Goal: Book appointment/travel/reservation

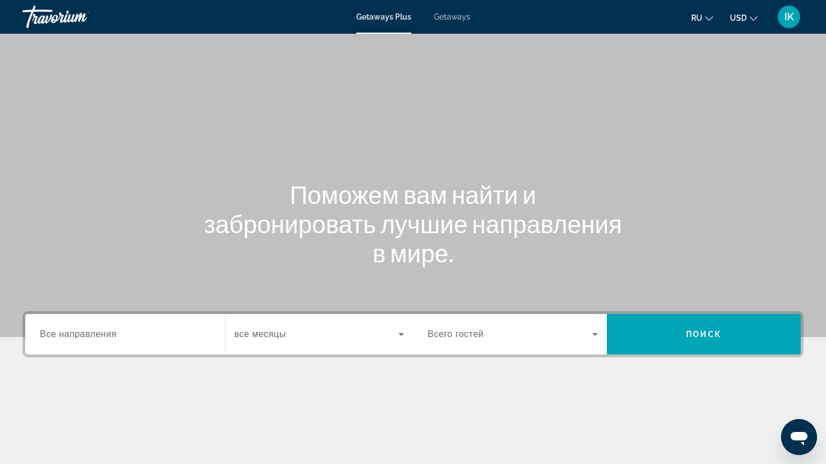
click at [61, 331] on span "Все направления" at bounding box center [78, 334] width 77 height 10
click at [61, 331] on input "Destination Все направления" at bounding box center [125, 334] width 170 height 13
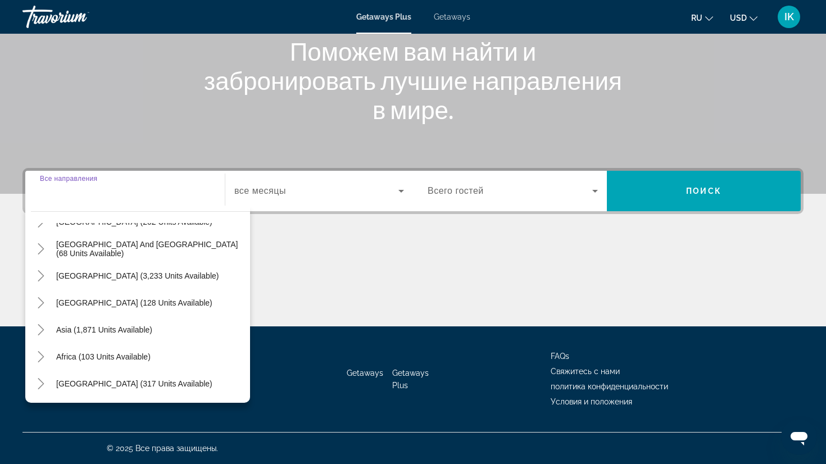
scroll to position [182, 0]
click at [43, 382] on icon "Toggle Middle East (317 units available)" at bounding box center [40, 383] width 11 height 11
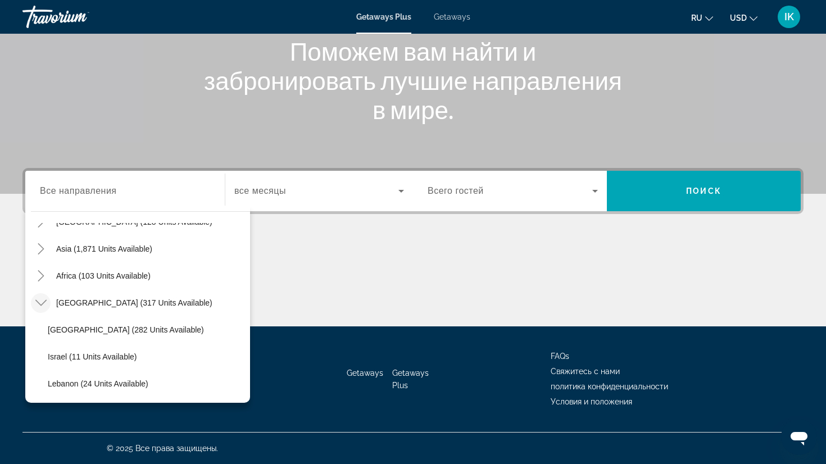
scroll to position [263, 0]
click at [42, 300] on icon "Toggle Middle East (317 units available)" at bounding box center [40, 302] width 11 height 11
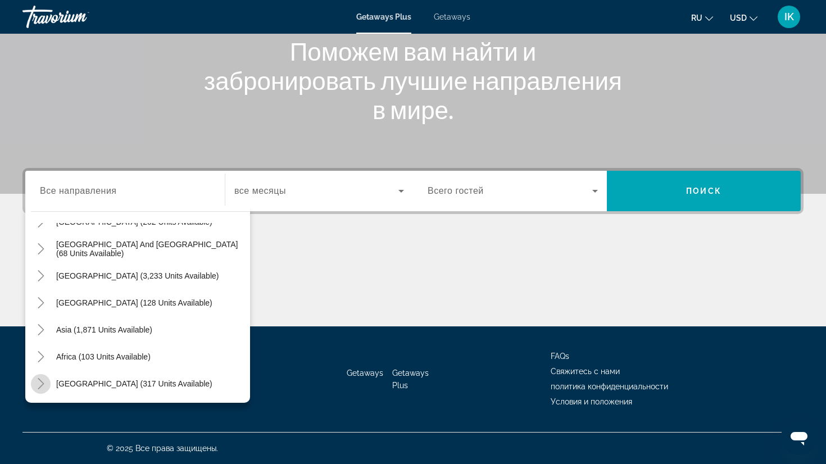
scroll to position [182, 0]
click at [44, 355] on icon "Toggle Africa (103 units available)" at bounding box center [40, 356] width 11 height 11
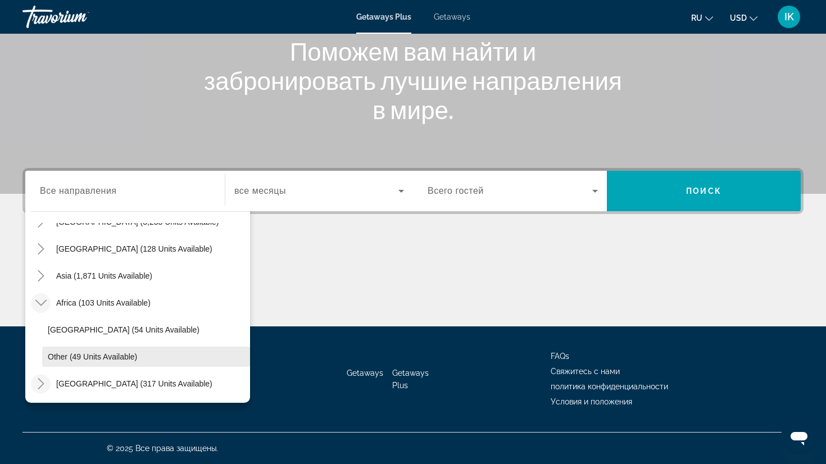
scroll to position [236, 0]
click at [42, 301] on icon "Toggle Africa (103 units available)" at bounding box center [40, 302] width 11 height 11
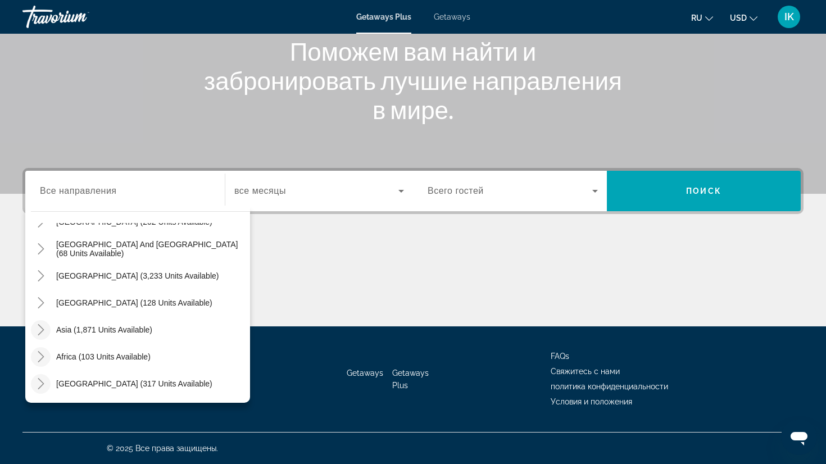
click at [41, 324] on icon "Toggle Asia (1,871 units available)" at bounding box center [40, 329] width 11 height 11
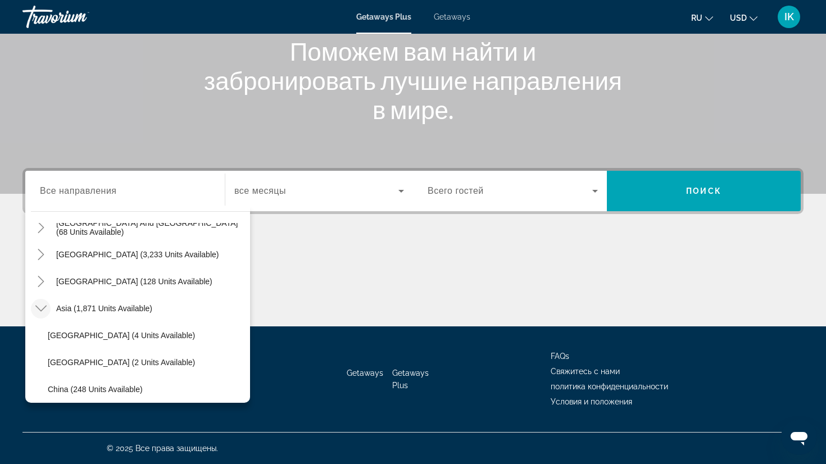
scroll to position [204, 0]
click at [39, 306] on icon "Toggle Asia (1,871 units available)" at bounding box center [40, 307] width 11 height 11
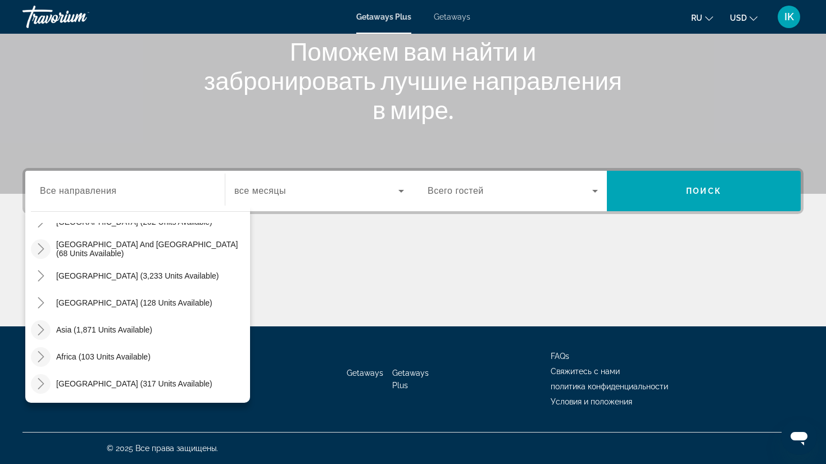
click at [44, 246] on icon "Toggle South Pacific and Oceania (68 units available)" at bounding box center [40, 248] width 11 height 11
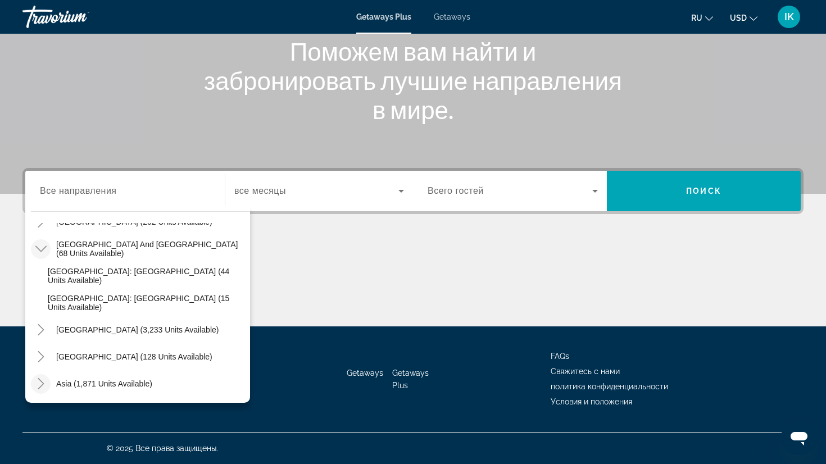
click at [44, 246] on icon "Toggle South Pacific and Oceania (68 units available)" at bounding box center [40, 248] width 11 height 11
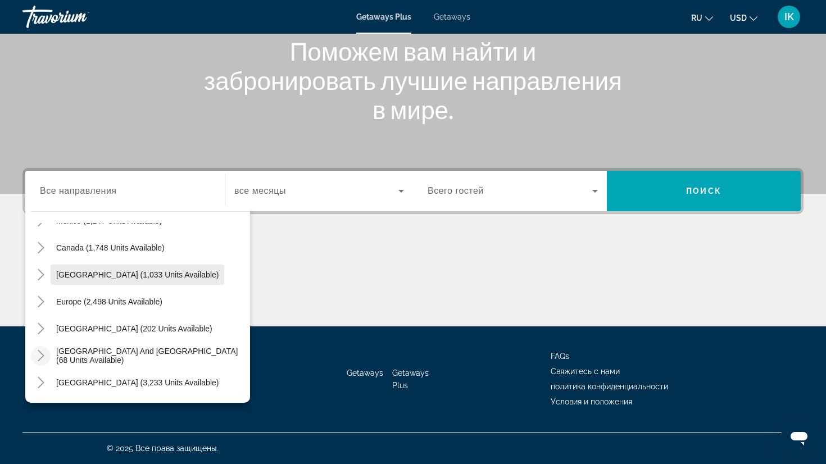
scroll to position [102, 0]
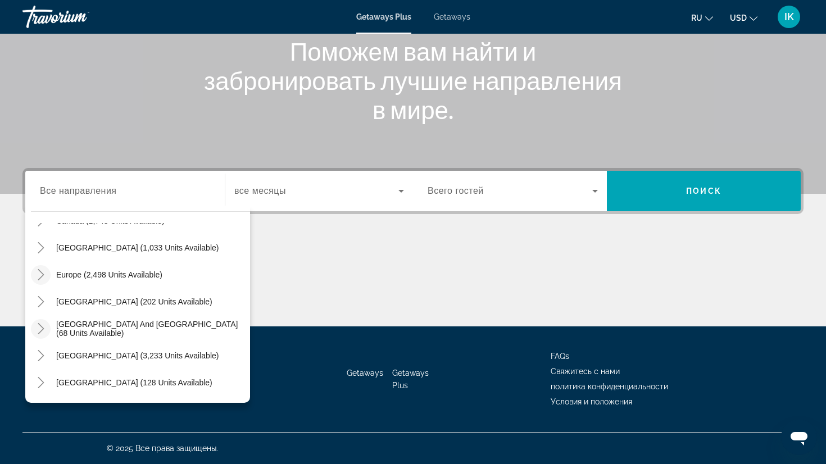
click at [45, 272] on icon "Toggle Europe (2,498 units available)" at bounding box center [40, 274] width 11 height 11
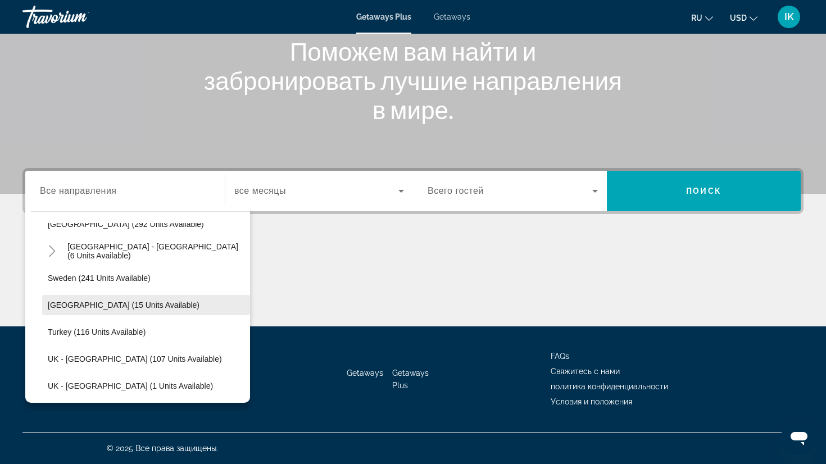
scroll to position [515, 0]
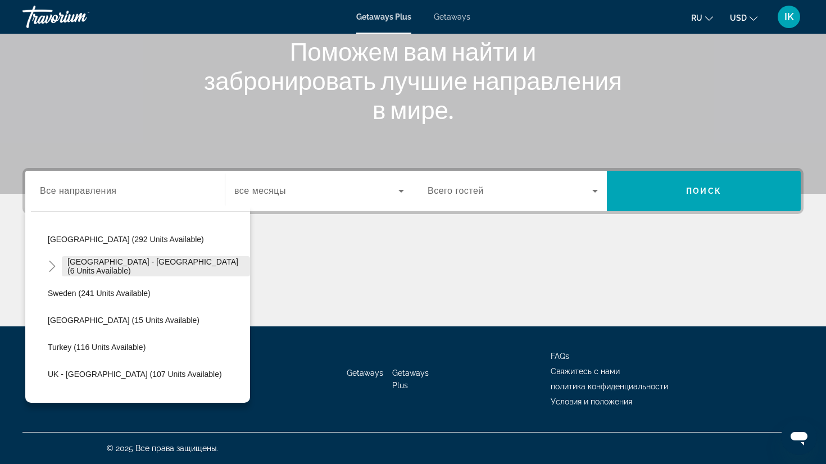
click at [75, 263] on span "[GEOGRAPHIC_DATA] - [GEOGRAPHIC_DATA] (6 units available)" at bounding box center [155, 266] width 177 height 18
type input "**********"
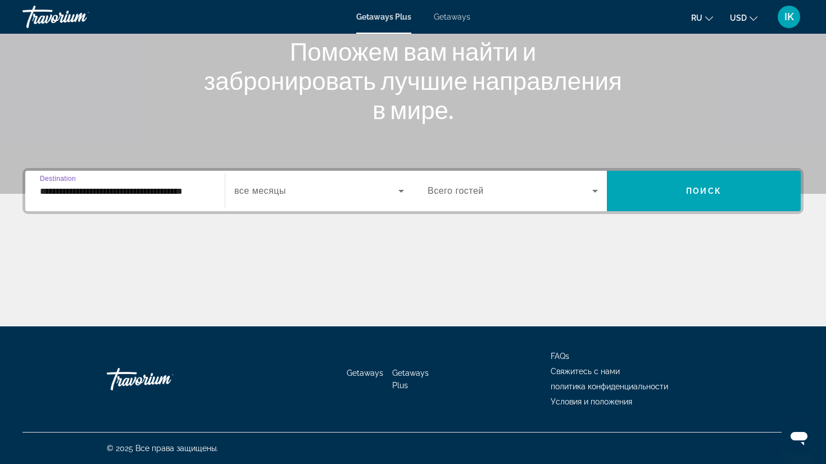
click at [404, 190] on icon "Search widget" at bounding box center [400, 190] width 13 height 13
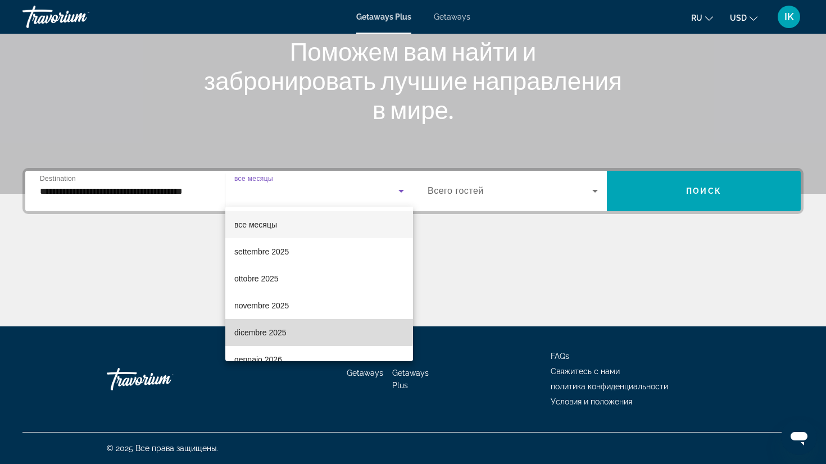
click at [275, 331] on span "dicembre 2025" at bounding box center [260, 332] width 52 height 13
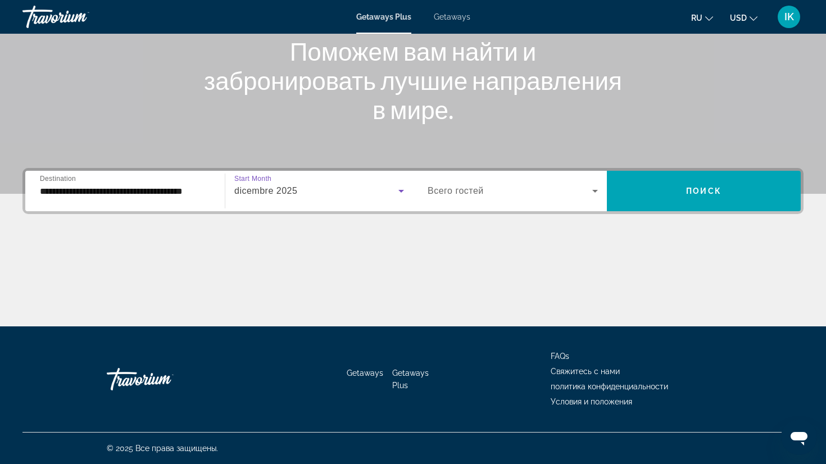
click at [598, 191] on icon "Search widget" at bounding box center [594, 190] width 13 height 13
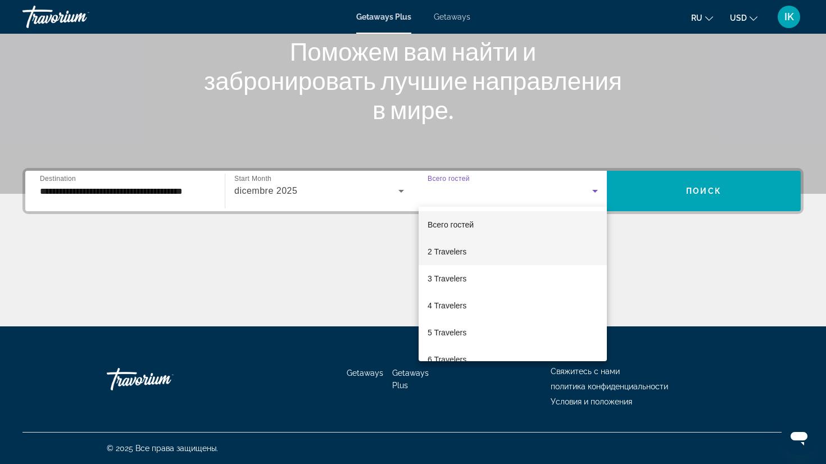
click at [448, 252] on span "2 Travelers" at bounding box center [446, 251] width 39 height 13
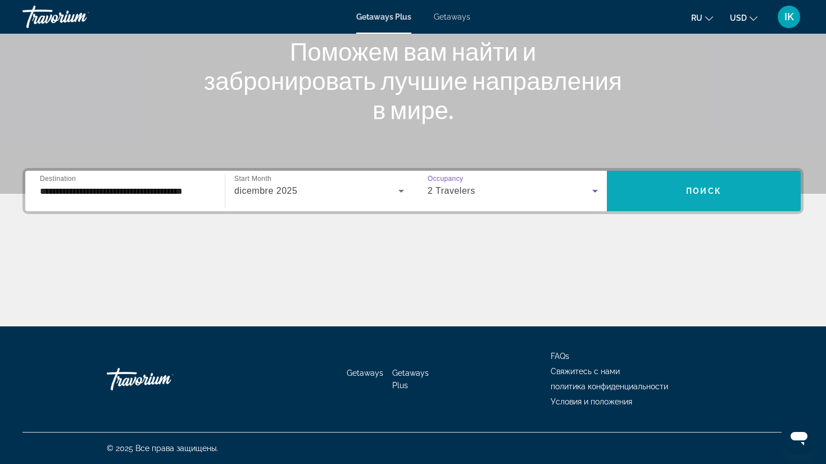
click at [656, 186] on span "Search widget" at bounding box center [704, 190] width 194 height 27
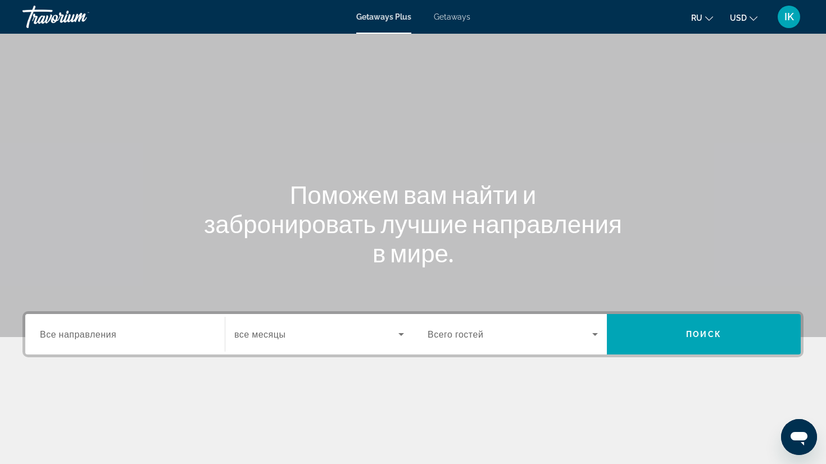
click at [99, 333] on span "Все направления" at bounding box center [78, 334] width 76 height 11
click at [99, 333] on input "Destination Все направления" at bounding box center [125, 334] width 170 height 13
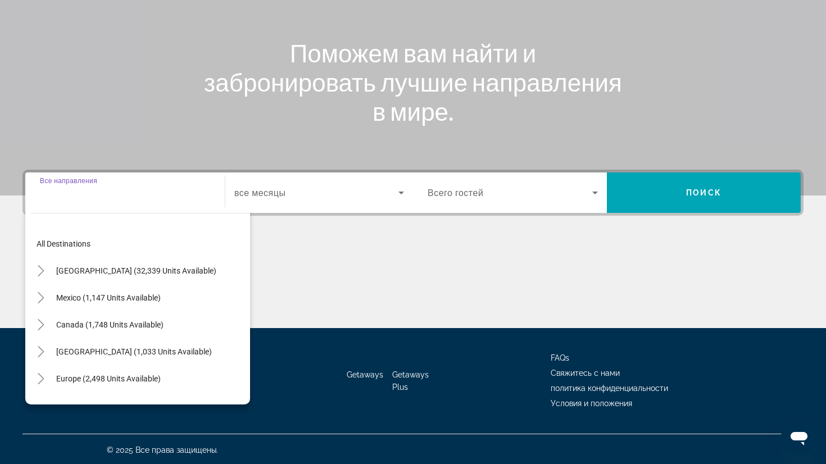
scroll to position [143, 0]
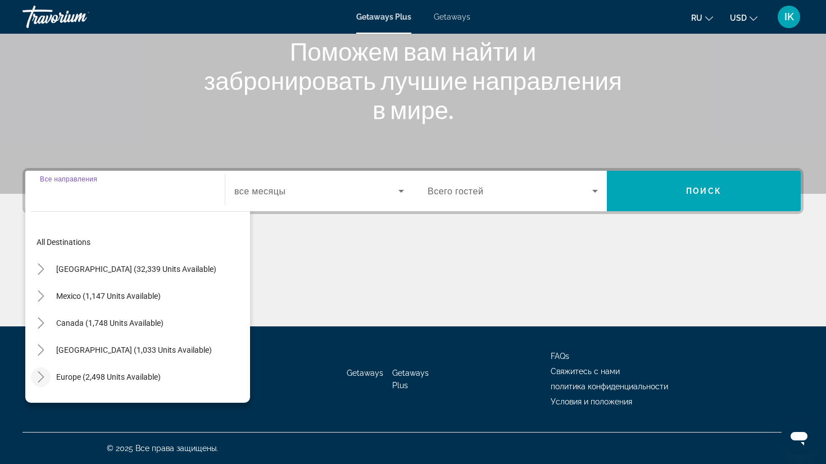
click at [43, 376] on icon "Toggle Europe (2,498 units available)" at bounding box center [41, 376] width 6 height 11
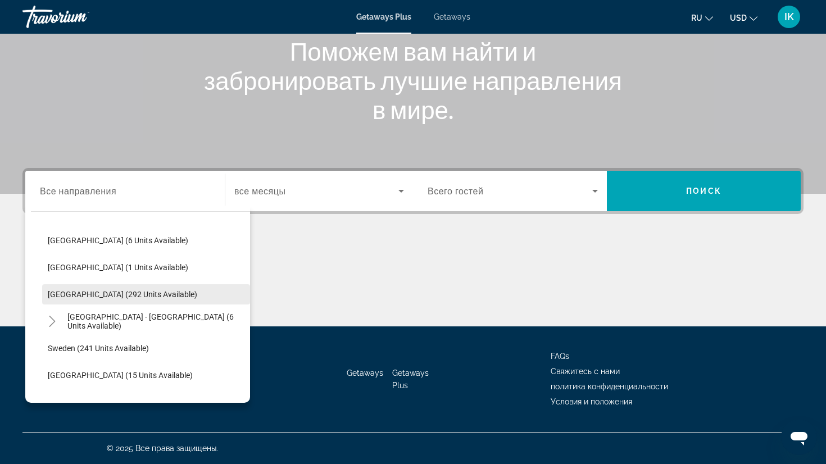
scroll to position [462, 0]
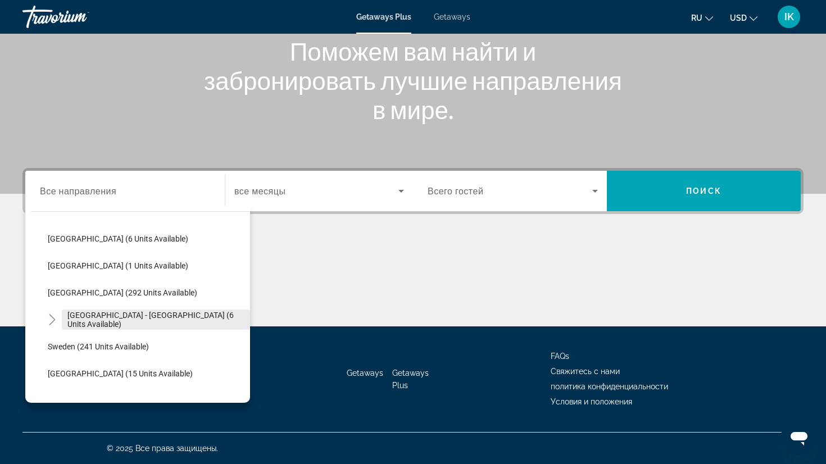
click at [152, 318] on span "[GEOGRAPHIC_DATA] - [GEOGRAPHIC_DATA] (6 units available)" at bounding box center [155, 320] width 177 height 18
type input "**********"
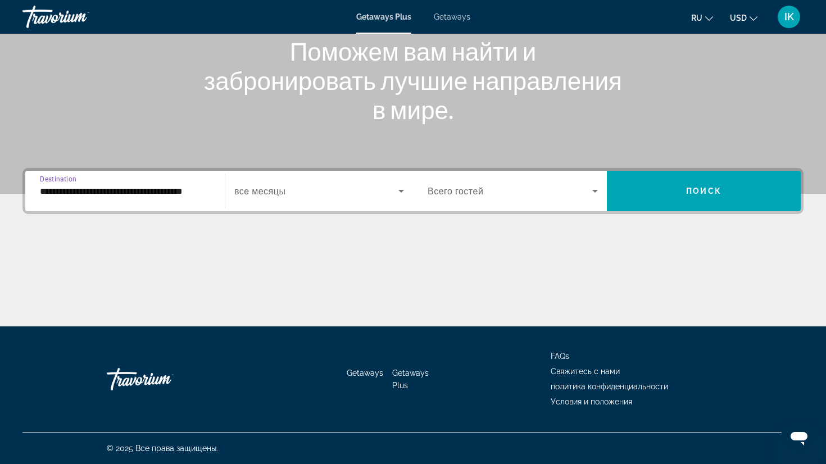
click at [402, 191] on icon "Search widget" at bounding box center [401, 191] width 6 height 3
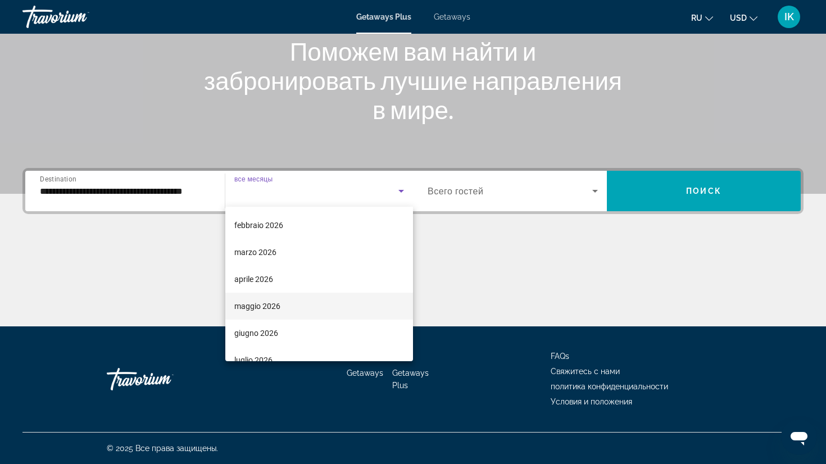
scroll to position [158, 0]
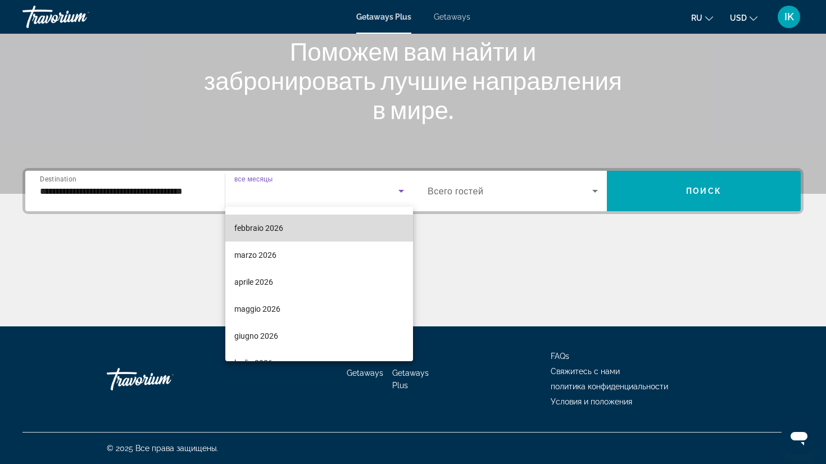
click at [256, 228] on span "febbraio 2026" at bounding box center [258, 227] width 49 height 13
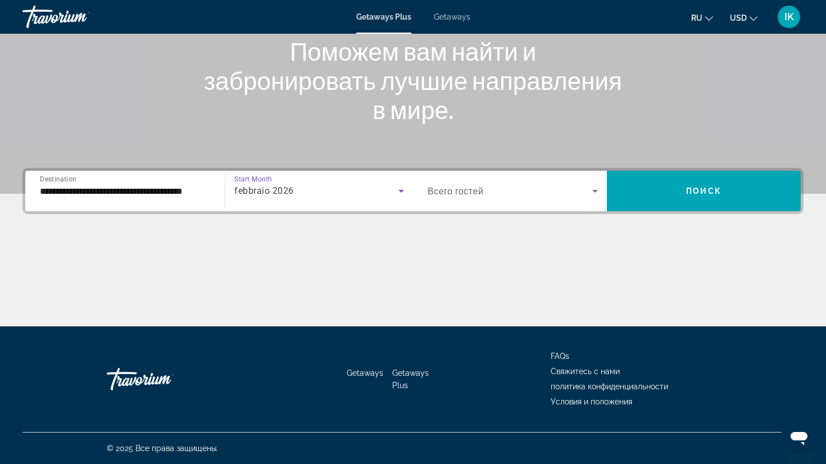
click at [596, 190] on icon "Search widget" at bounding box center [595, 191] width 6 height 3
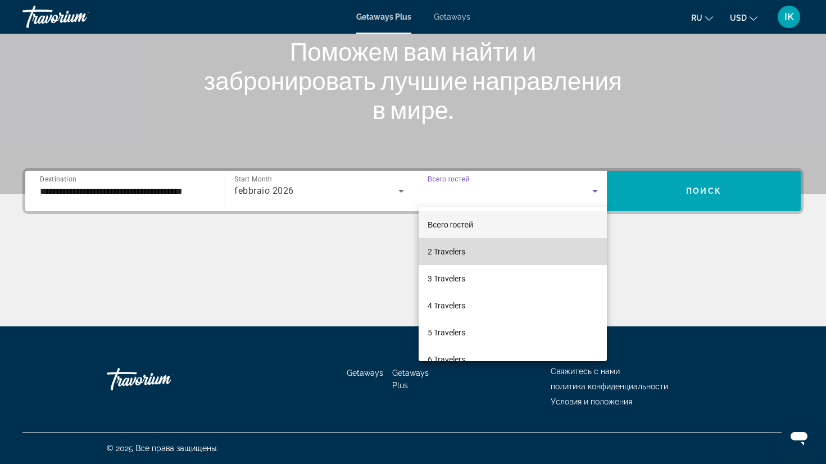
click at [500, 251] on mat-option "2 Travelers" at bounding box center [512, 251] width 188 height 27
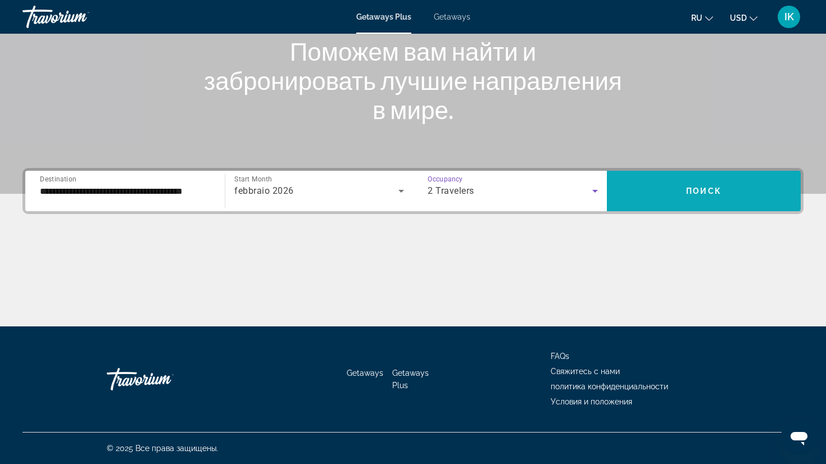
click at [713, 189] on span "Поиск" at bounding box center [703, 190] width 35 height 9
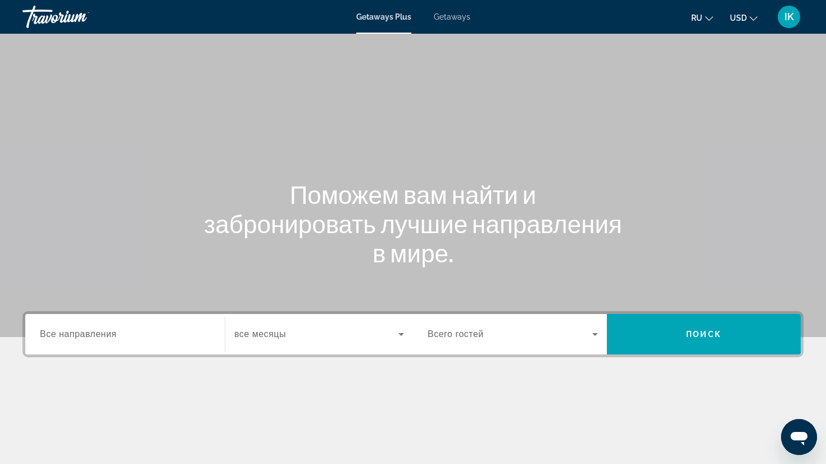
click at [454, 16] on span "Getaways" at bounding box center [452, 16] width 37 height 9
click at [106, 338] on span "Все направления" at bounding box center [78, 334] width 77 height 10
click at [106, 338] on input "Destination Все направления" at bounding box center [125, 334] width 170 height 13
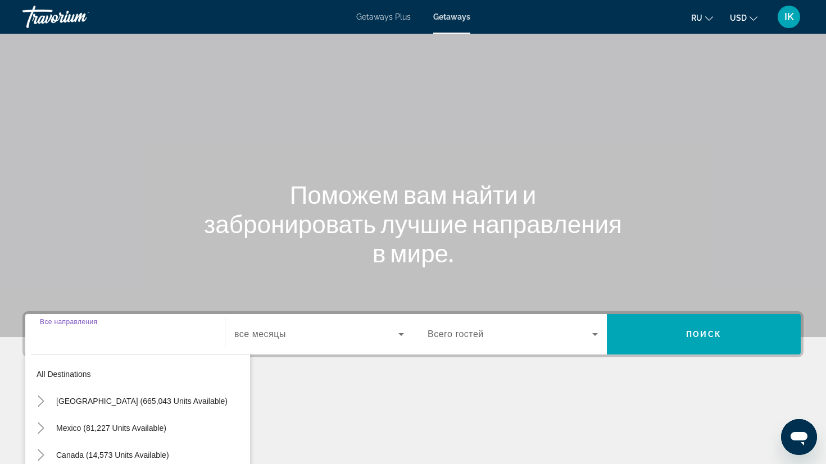
scroll to position [143, 0]
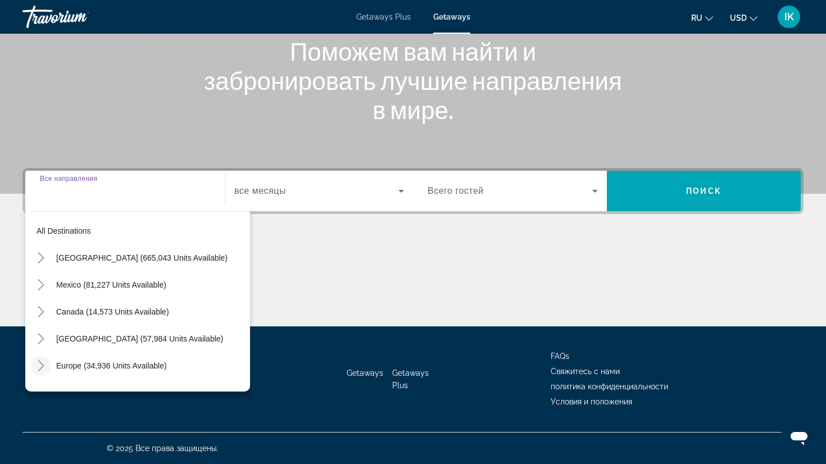
click at [42, 365] on icon "Toggle Europe (34,936 units available)" at bounding box center [41, 365] width 6 height 11
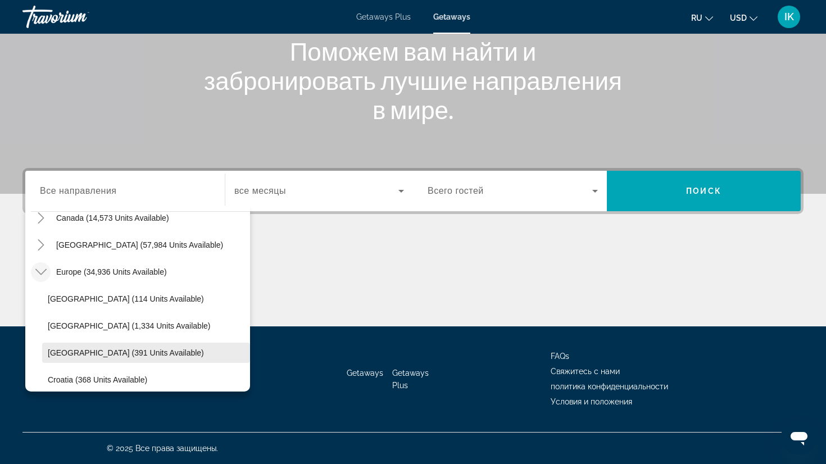
scroll to position [101, 0]
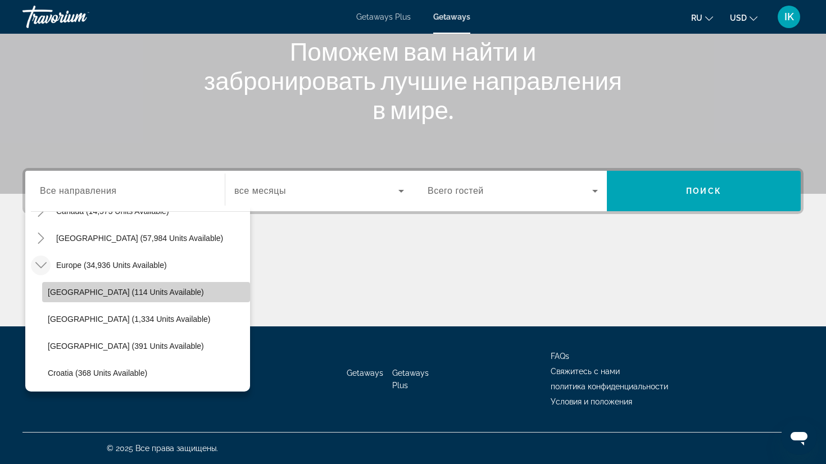
click at [72, 290] on span "Andorra (114 units available)" at bounding box center [126, 292] width 156 height 9
type input "**********"
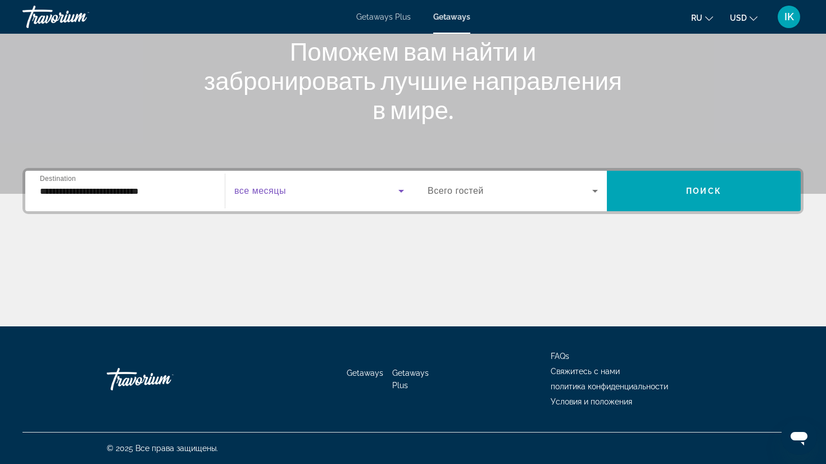
click at [403, 189] on icon "Search widget" at bounding box center [400, 190] width 13 height 13
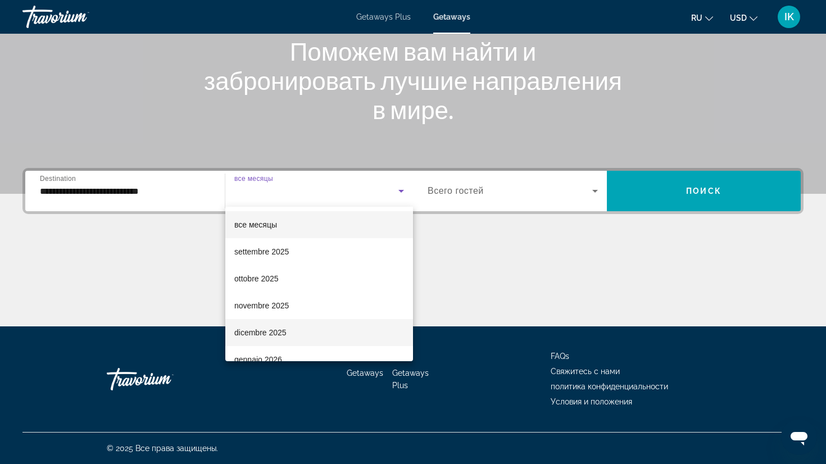
click at [271, 330] on span "dicembre 2025" at bounding box center [260, 332] width 52 height 13
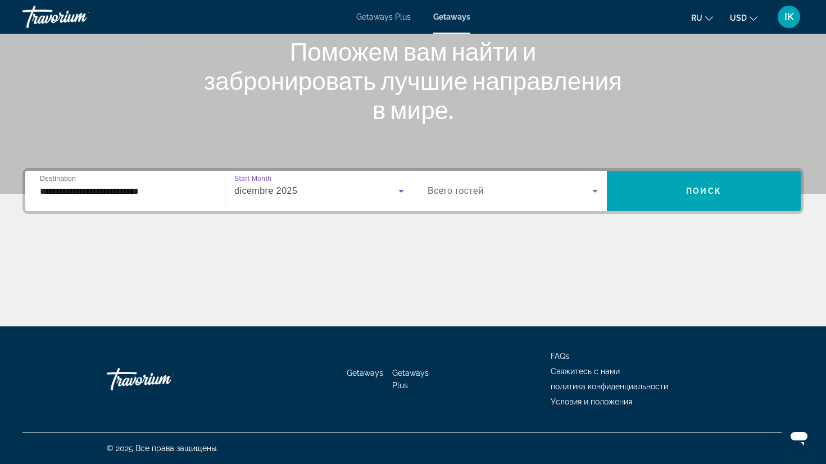
click at [597, 188] on icon "Search widget" at bounding box center [594, 190] width 13 height 13
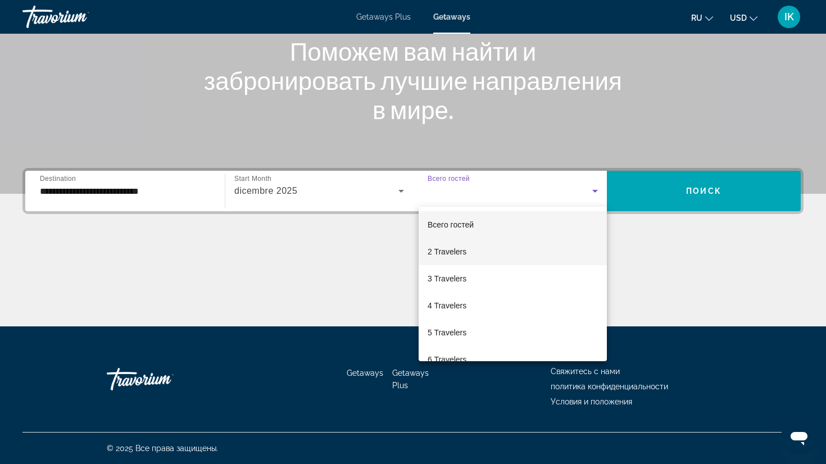
click at [456, 252] on span "2 Travelers" at bounding box center [446, 251] width 39 height 13
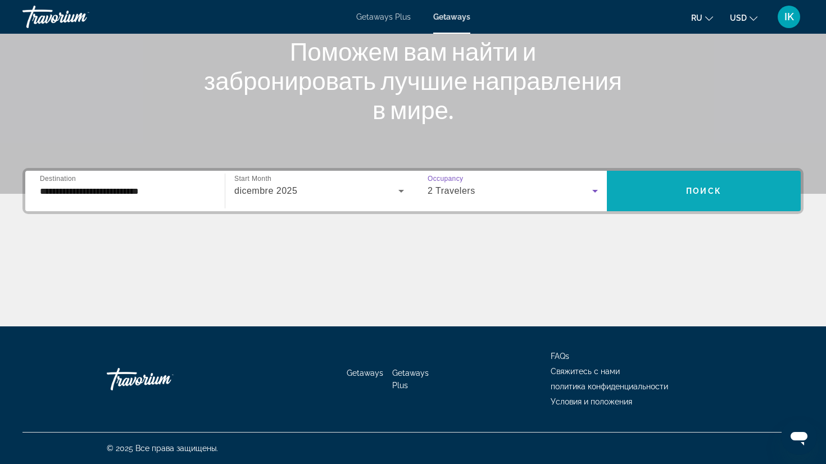
click at [700, 194] on span "Поиск" at bounding box center [703, 190] width 35 height 9
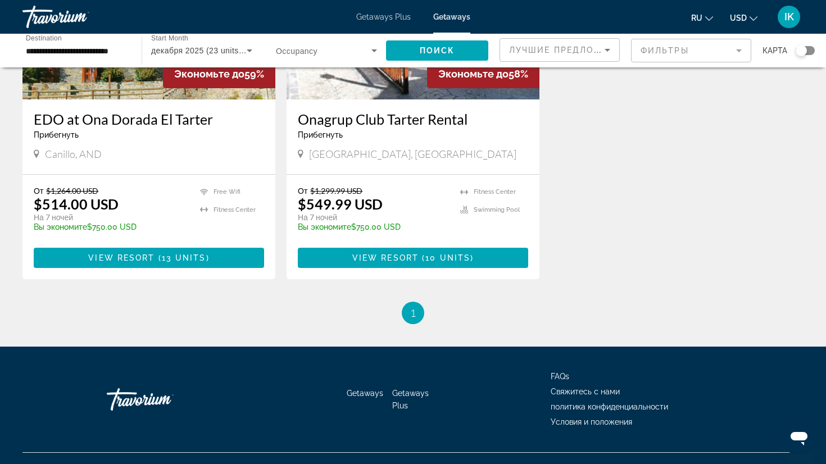
scroll to position [188, 0]
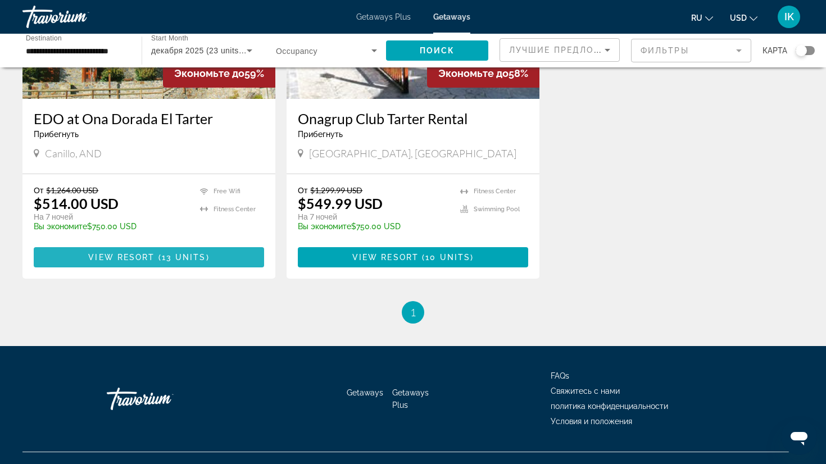
click at [166, 256] on span "13 units" at bounding box center [184, 257] width 44 height 9
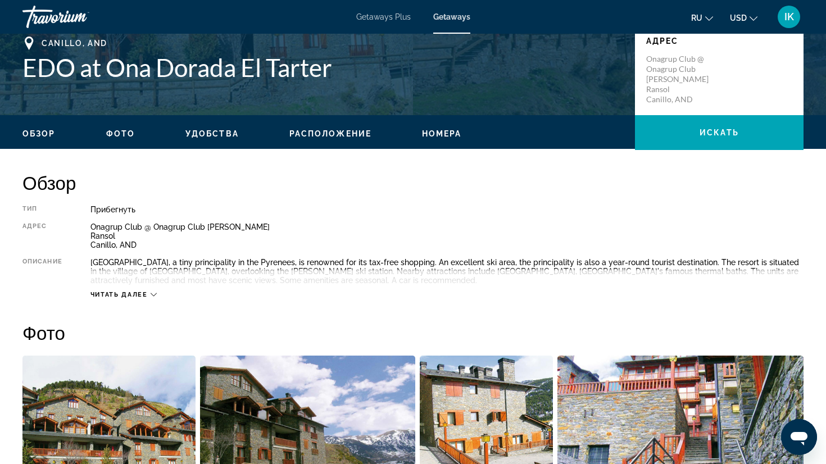
scroll to position [256, 0]
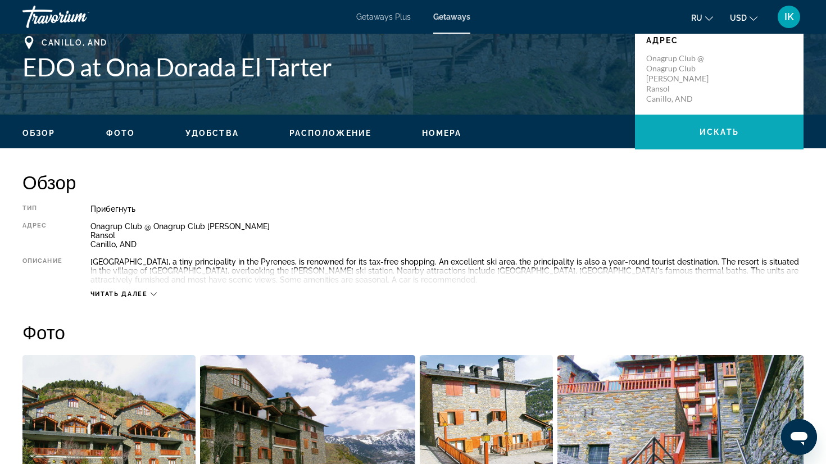
click at [748, 121] on span "Main content" at bounding box center [719, 132] width 169 height 27
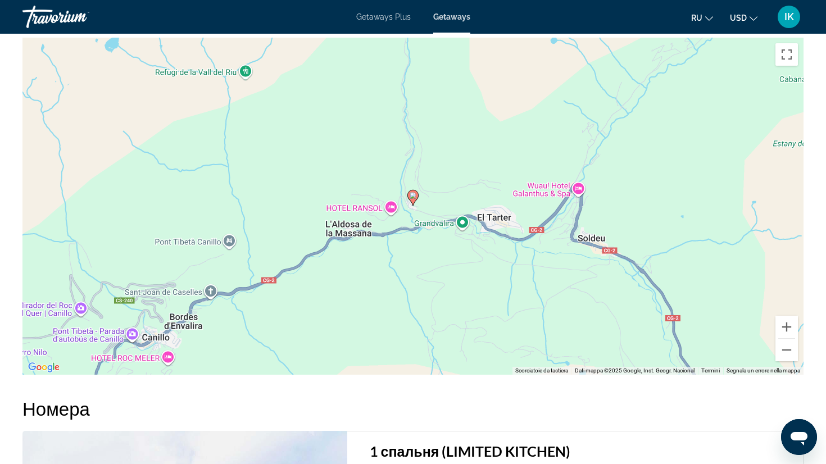
scroll to position [1473, 0]
